Goal: Information Seeking & Learning: Learn about a topic

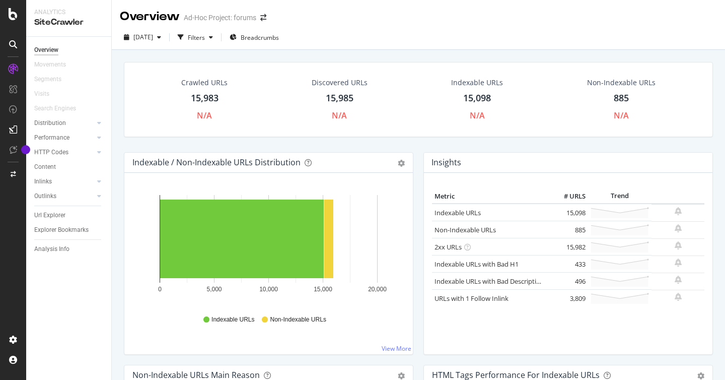
click at [620, 96] on div "885" at bounding box center [621, 98] width 15 height 13
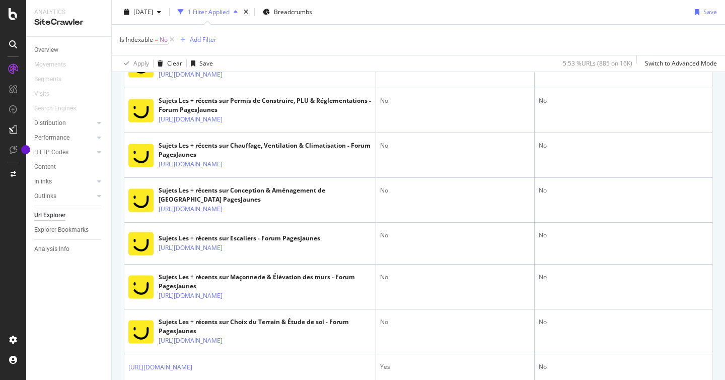
scroll to position [625, 0]
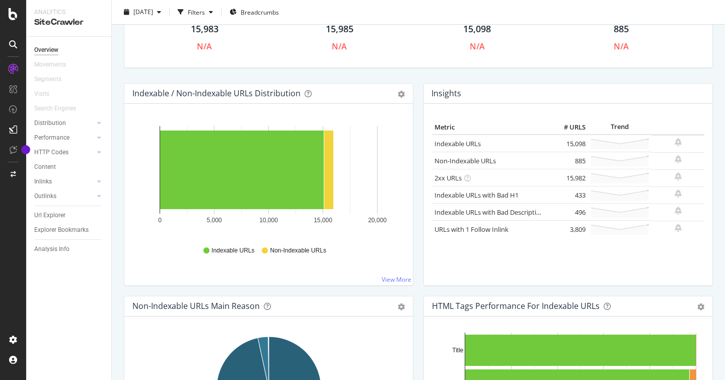
scroll to position [71, 0]
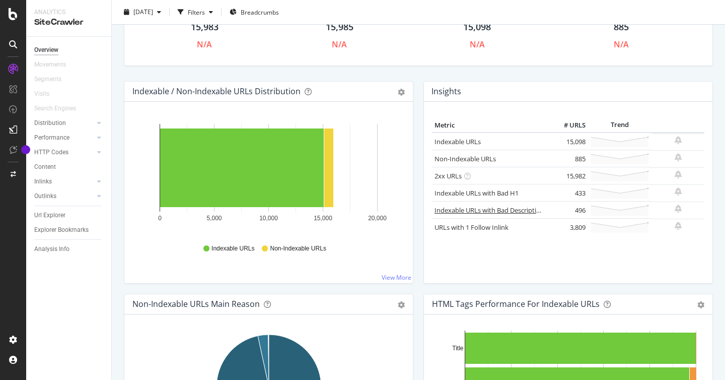
click at [491, 208] on link "Indexable URLs with Bad Description" at bounding box center [490, 210] width 110 height 9
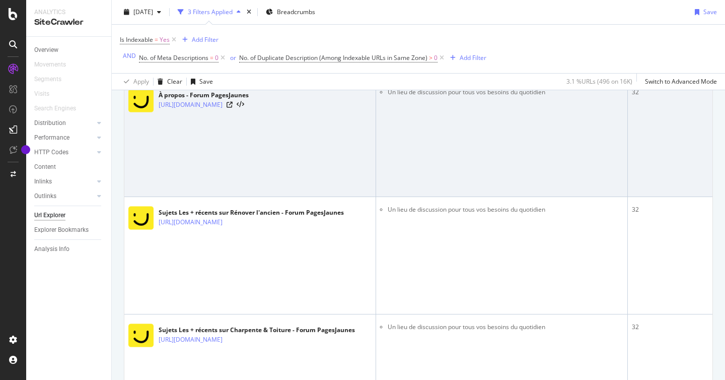
scroll to position [278, 0]
click at [233, 105] on icon at bounding box center [230, 104] width 6 height 6
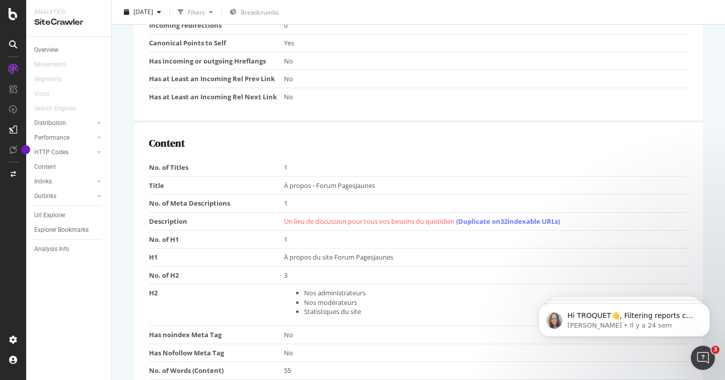
scroll to position [695, 0]
